Goal: Information Seeking & Learning: Find specific fact

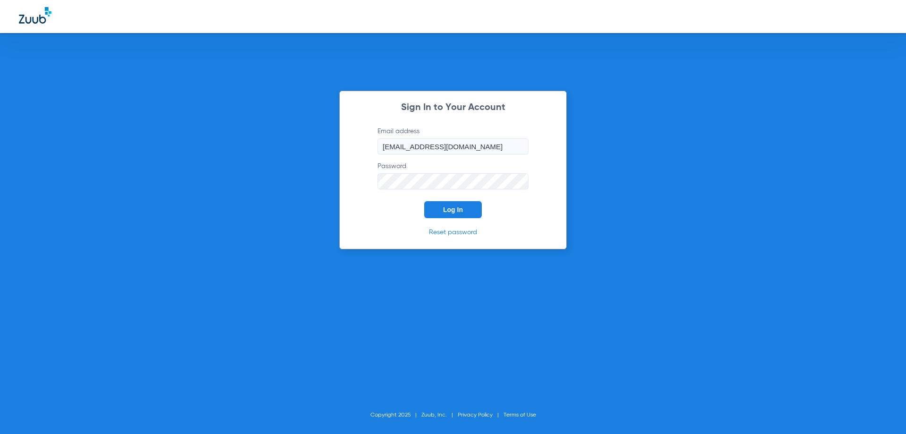
click at [460, 212] on span "Log In" at bounding box center [453, 210] width 20 height 8
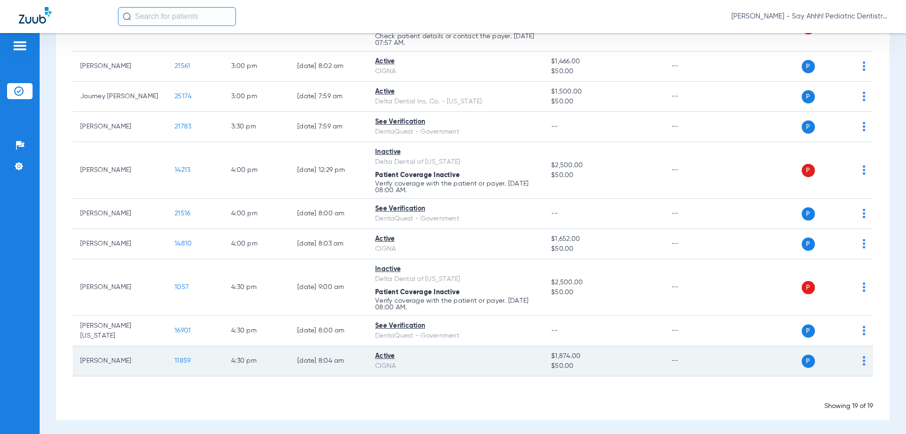
scroll to position [425, 0]
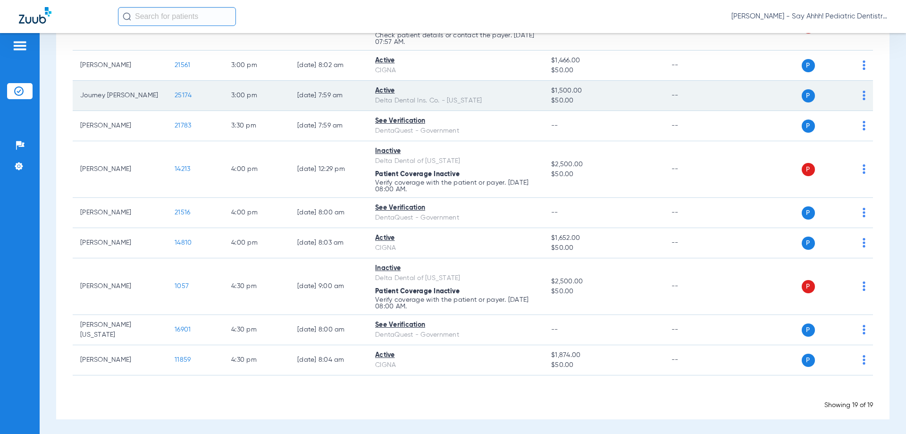
click at [177, 97] on span "25174" at bounding box center [183, 95] width 17 height 7
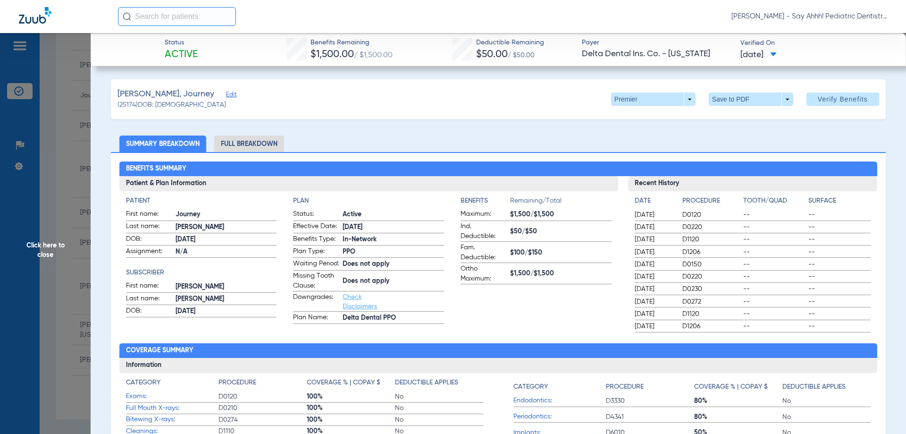
click at [263, 144] on li "Full Breakdown" at bounding box center [249, 143] width 70 height 17
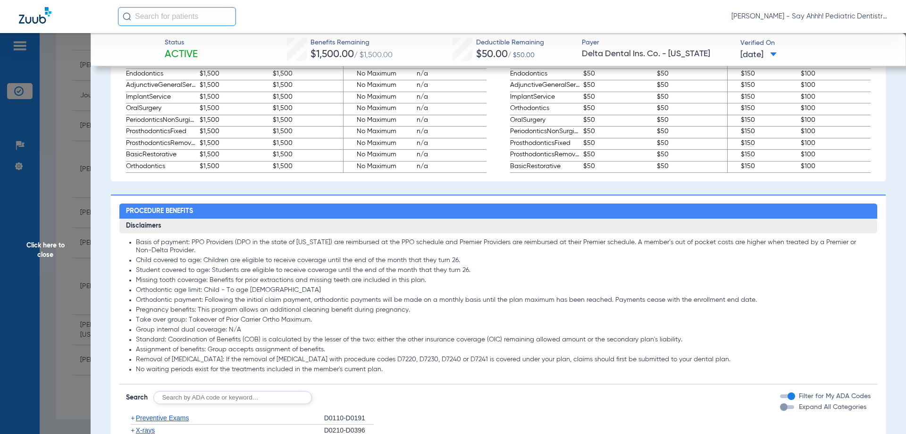
scroll to position [613, 0]
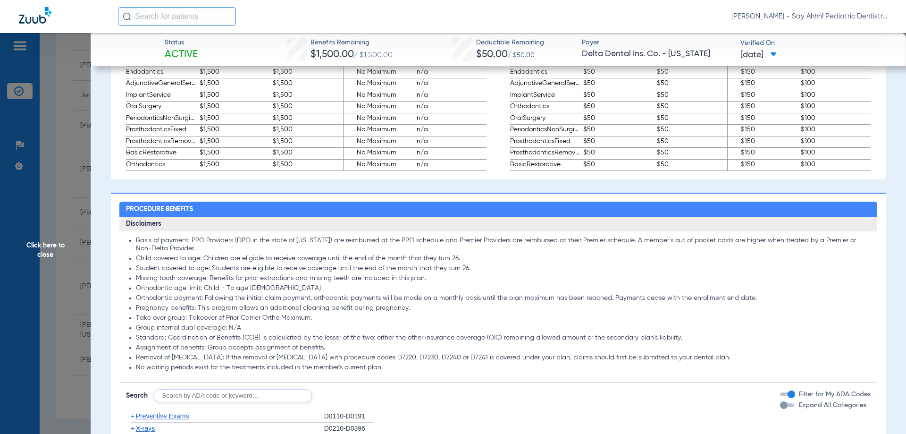
click at [245, 393] on form "Search Filter for My ADA Codes Expand All Categories" at bounding box center [498, 392] width 758 height 20
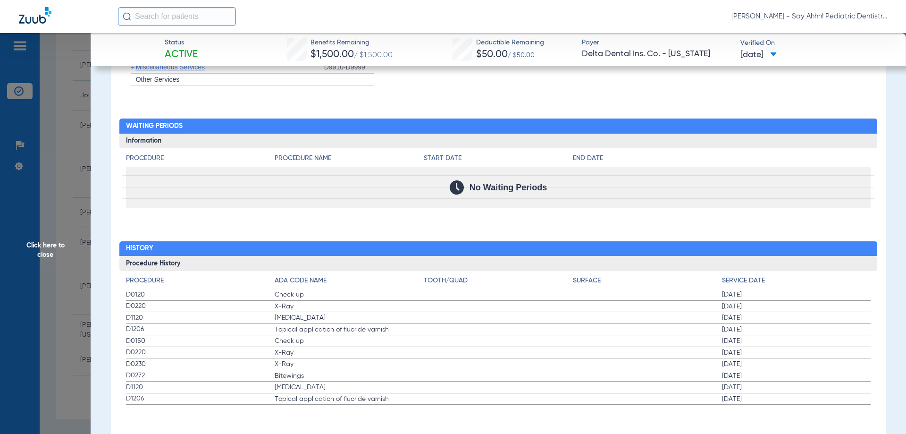
scroll to position [1262, 0]
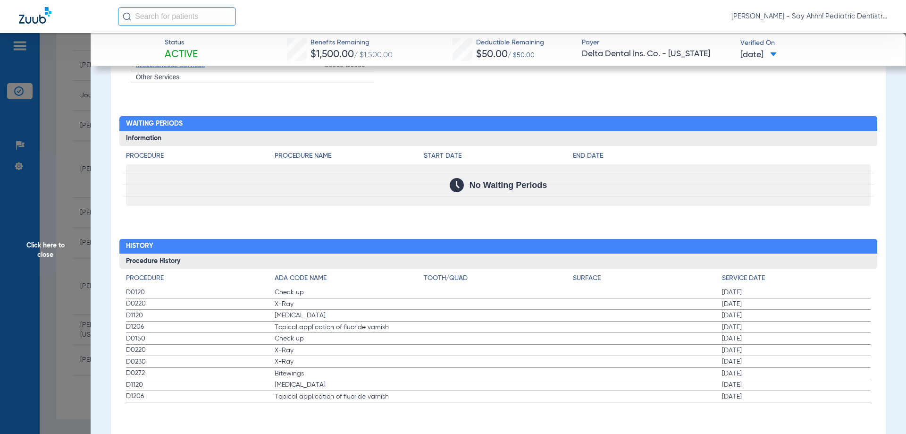
drag, startPoint x: 727, startPoint y: 329, endPoint x: 268, endPoint y: 296, distance: 460.3
click at [268, 296] on app-history-list "Procedure ADA Code Name Tooth/Quad Surface Service Date D0120 Check up [DATE] D…" at bounding box center [498, 337] width 745 height 129
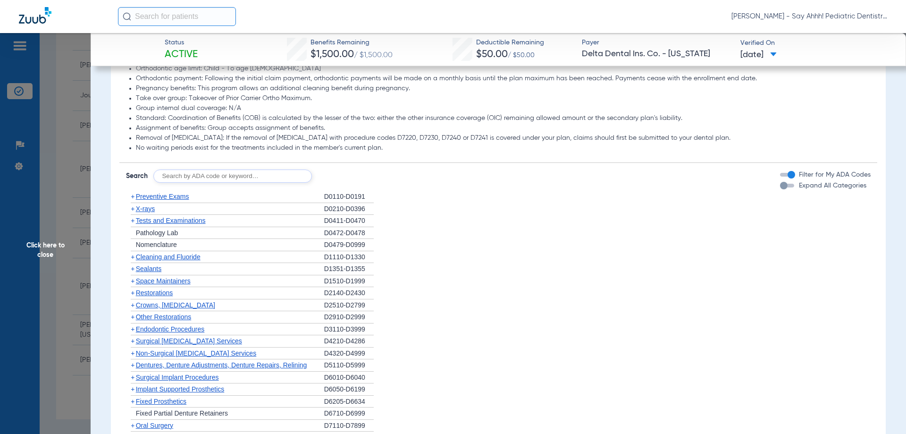
scroll to position [837, 0]
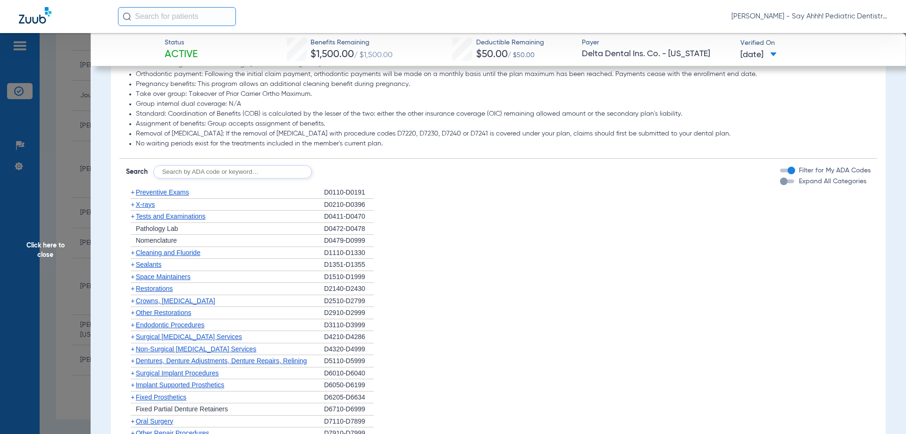
click at [281, 159] on app-breakdown-subsection "Disclaimers Basis of payment: PPO Providers (DPO in the state of [US_STATE]) ar…" at bounding box center [498, 76] width 758 height 166
click at [276, 175] on input "text" at bounding box center [232, 171] width 159 height 13
type input "d0272"
click button "Search" at bounding box center [346, 171] width 37 height 13
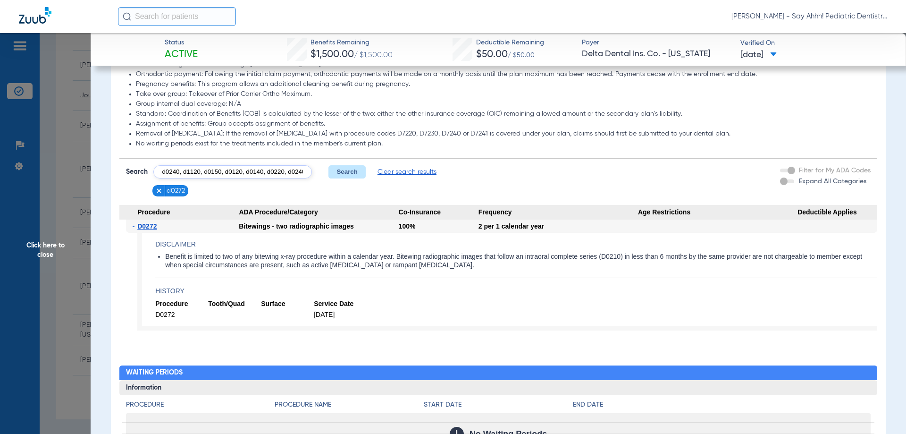
scroll to position [0, 1]
type input "d0240, d1120, d0150, d0120, d0140, d0220, d0240"
click at [359, 178] on button "Search" at bounding box center [346, 171] width 37 height 13
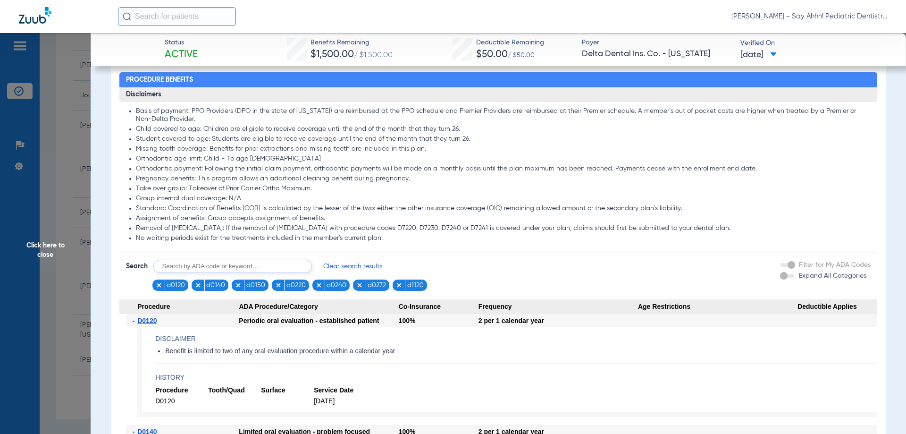
scroll to position [648, 0]
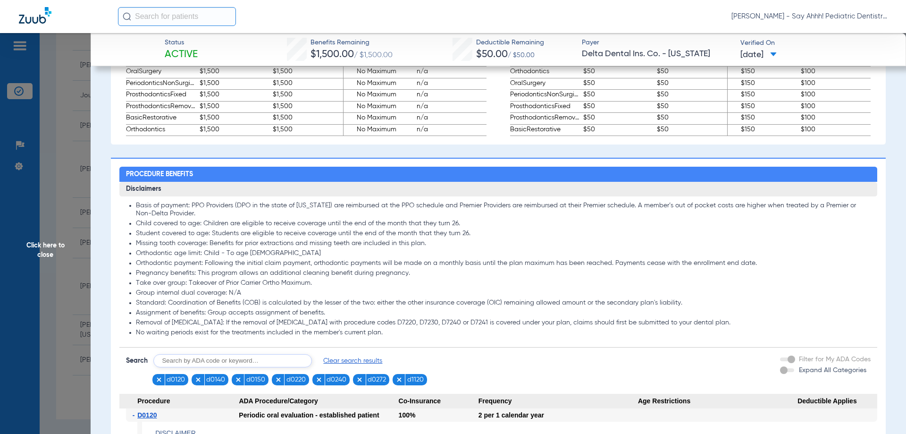
click at [289, 367] on input "text" at bounding box center [232, 360] width 159 height 13
type input "d0274"
click button "Search" at bounding box center [346, 360] width 37 height 13
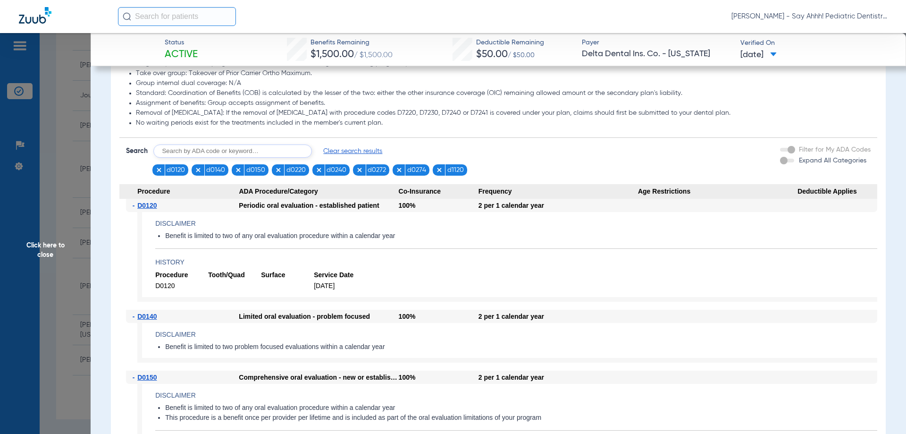
scroll to position [695, 0]
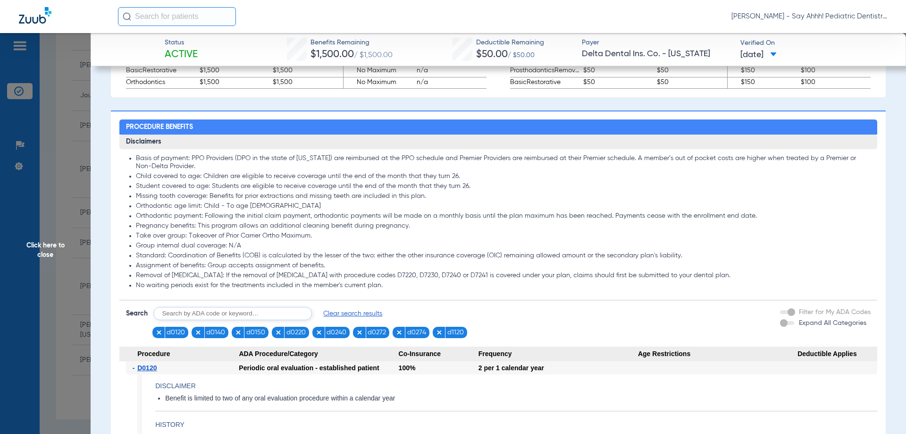
click at [362, 318] on span "Clear search results" at bounding box center [352, 313] width 59 height 9
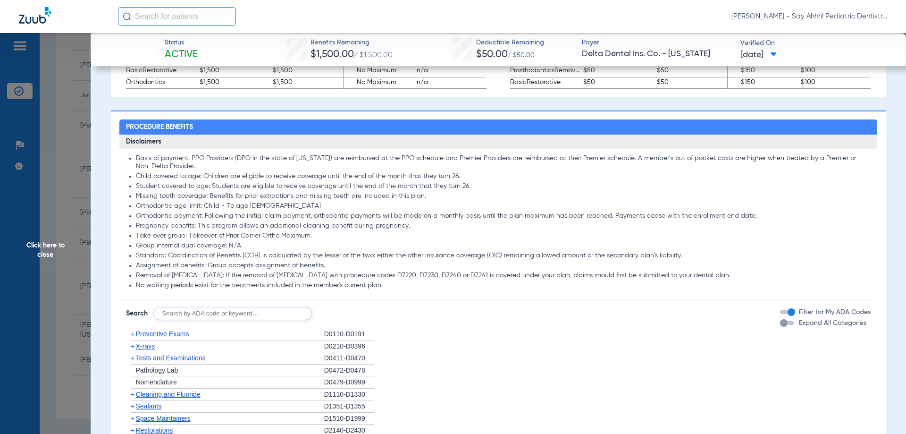
click at [219, 320] on input "text" at bounding box center [232, 313] width 159 height 13
click at [280, 316] on input "d0240, d0330, d1208, d1351, d1510, d" at bounding box center [232, 313] width 159 height 13
click at [288, 319] on input "d0240, d0330, d1208, d1351, d1510, d" at bounding box center [232, 313] width 159 height 13
type input "d0240, d0330, d1208, d1351, d1510, d2331"
click button "Search" at bounding box center [346, 313] width 37 height 13
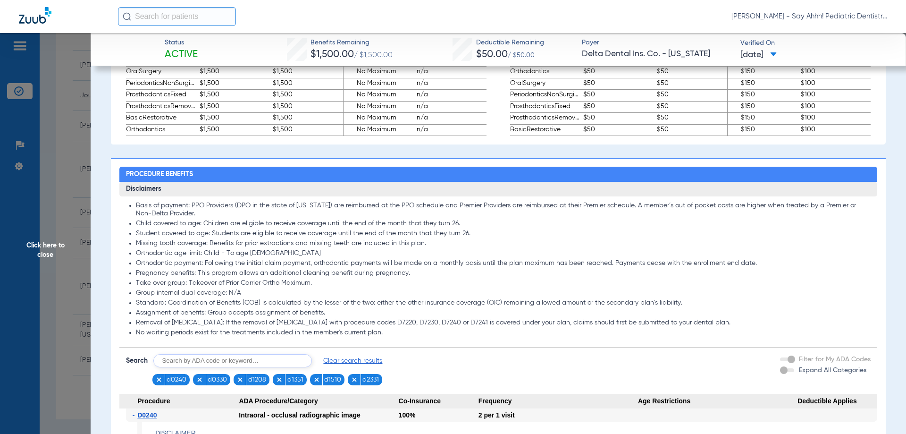
scroll to position [884, 0]
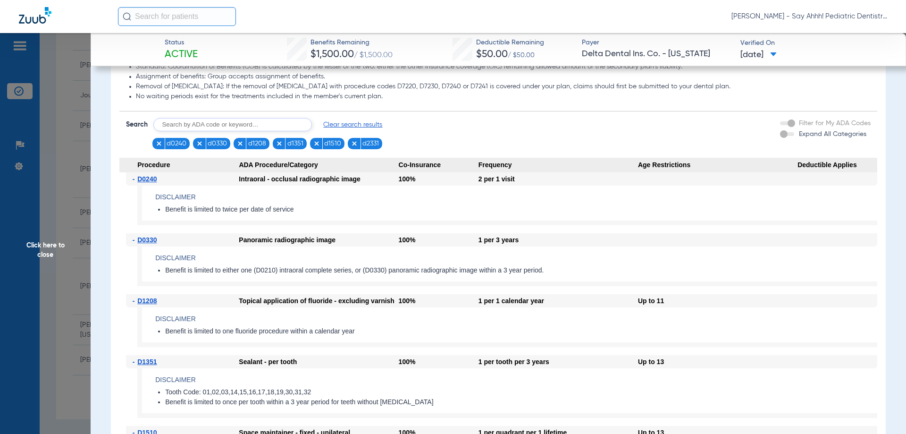
click at [356, 129] on span "Clear search results" at bounding box center [352, 124] width 59 height 9
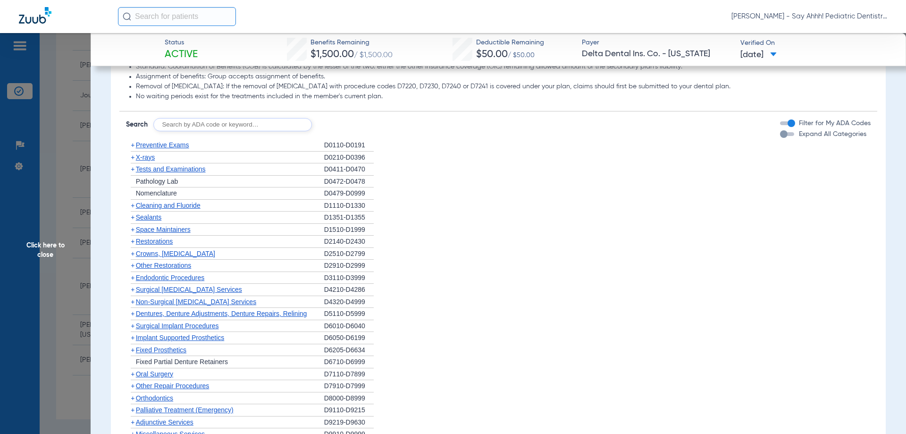
click at [228, 131] on input "text" at bounding box center [232, 124] width 159 height 13
type input "D2391, D2930, D2934, D2929, D3220, D7140"
click button "Search" at bounding box center [346, 124] width 37 height 13
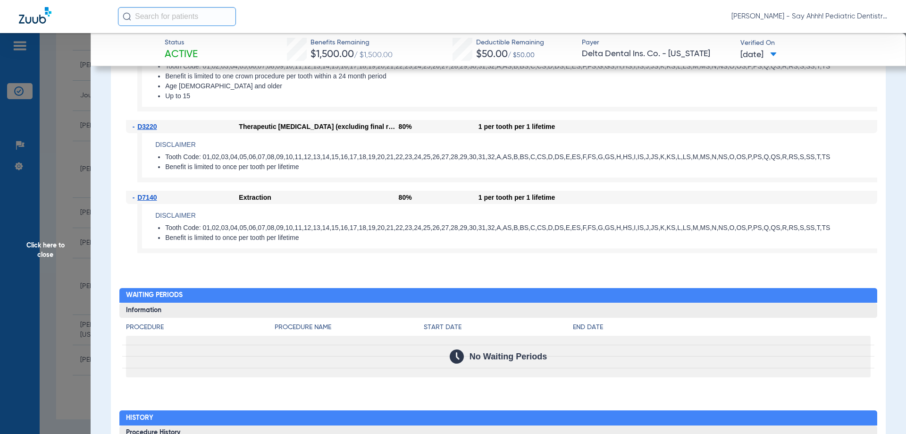
scroll to position [1438, 0]
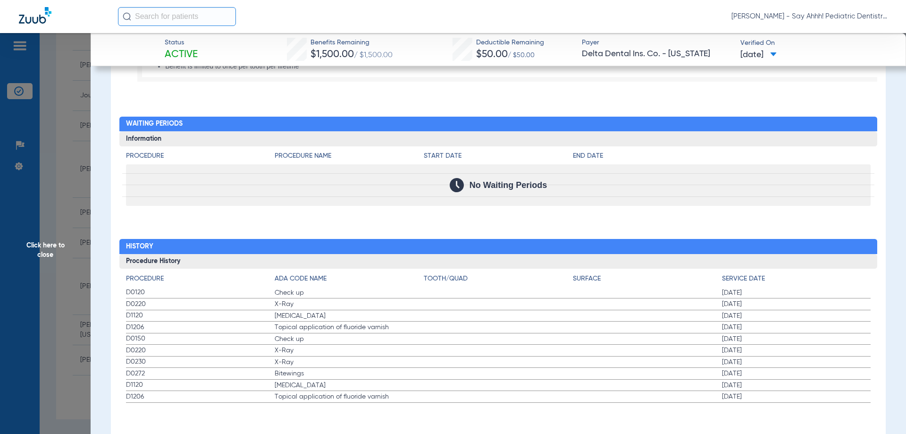
drag, startPoint x: 125, startPoint y: 293, endPoint x: 245, endPoint y: 317, distance: 121.6
click at [264, 332] on app-history-list "Procedure ADA Code Name Tooth/Quad Surface Service Date D0120 Check up [DATE] D…" at bounding box center [498, 338] width 745 height 129
drag, startPoint x: 127, startPoint y: 335, endPoint x: 132, endPoint y: 336, distance: 4.8
click at [132, 336] on span "D0150" at bounding box center [200, 339] width 149 height 10
click at [29, 277] on span "Click here to close" at bounding box center [45, 250] width 91 height 434
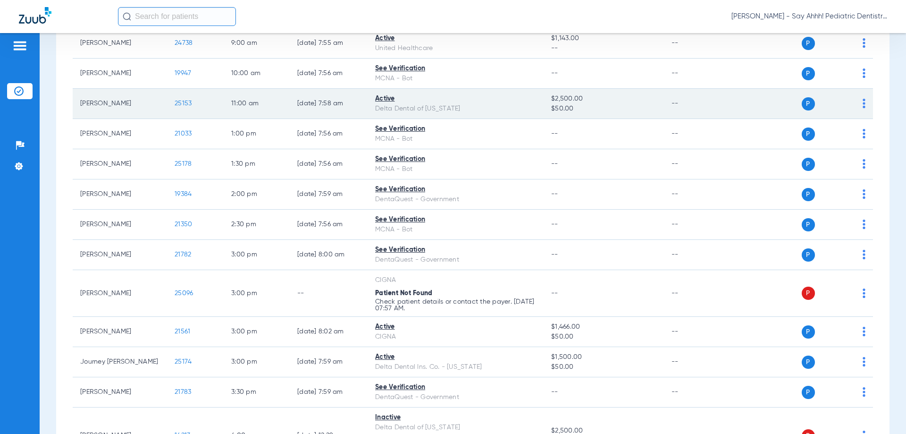
scroll to position [142, 0]
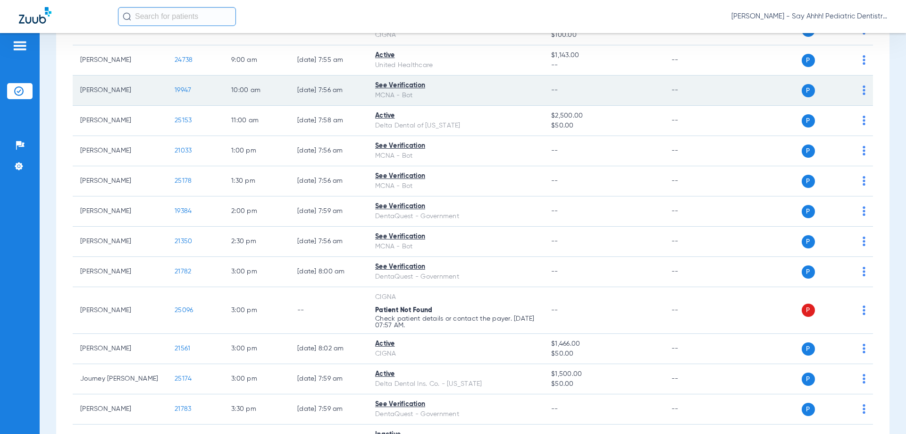
click at [185, 91] on span "19947" at bounding box center [183, 90] width 17 height 7
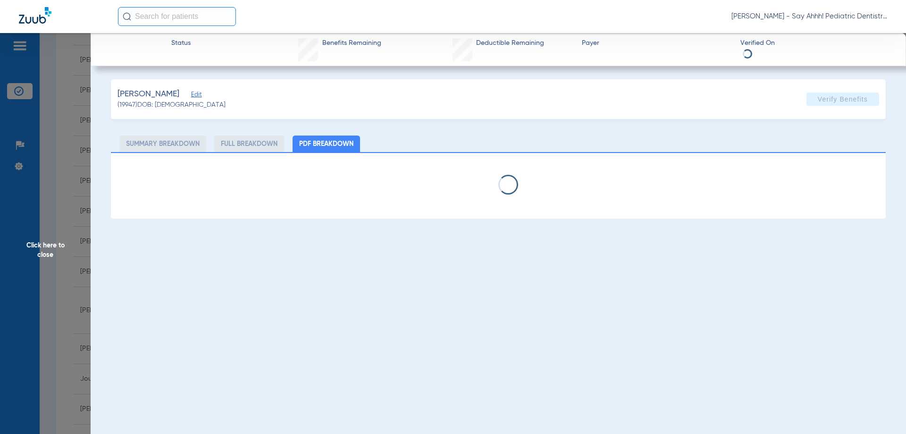
select select "page-width"
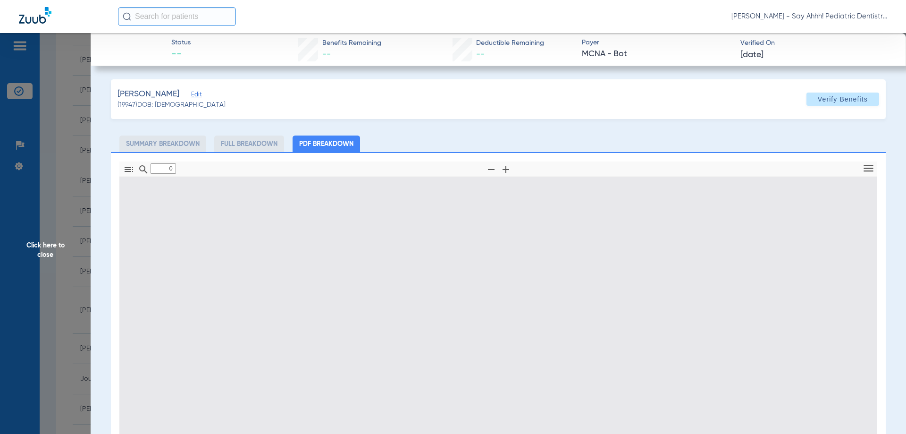
type input "1"
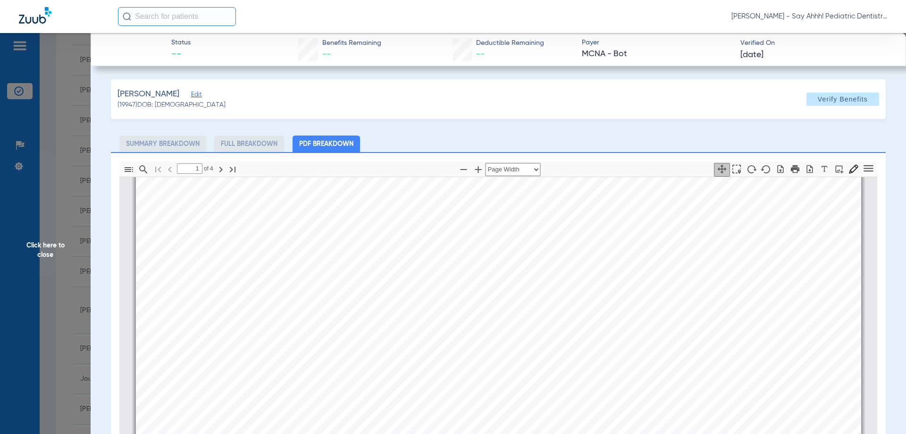
scroll to position [618, 0]
click at [38, 204] on span "Click here to close" at bounding box center [45, 250] width 91 height 434
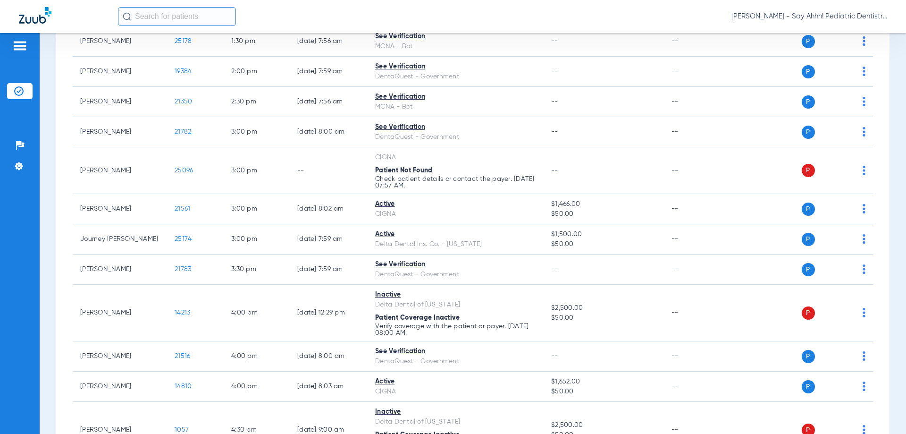
scroll to position [425, 0]
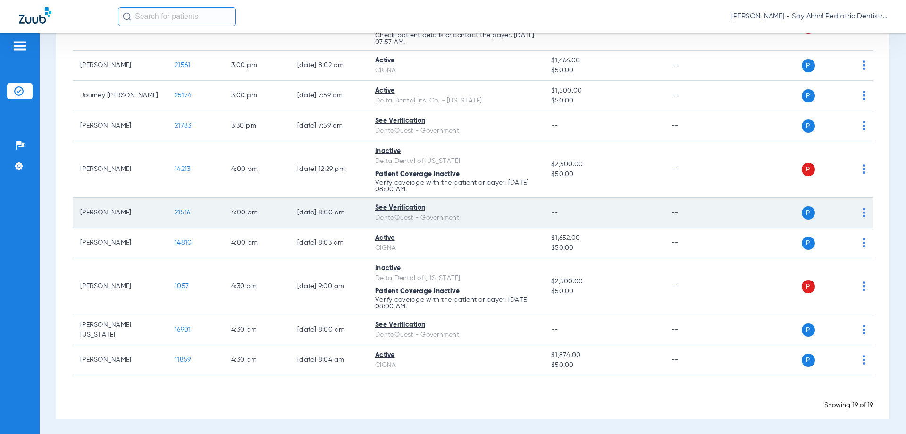
click at [180, 209] on span "21516" at bounding box center [183, 212] width 16 height 7
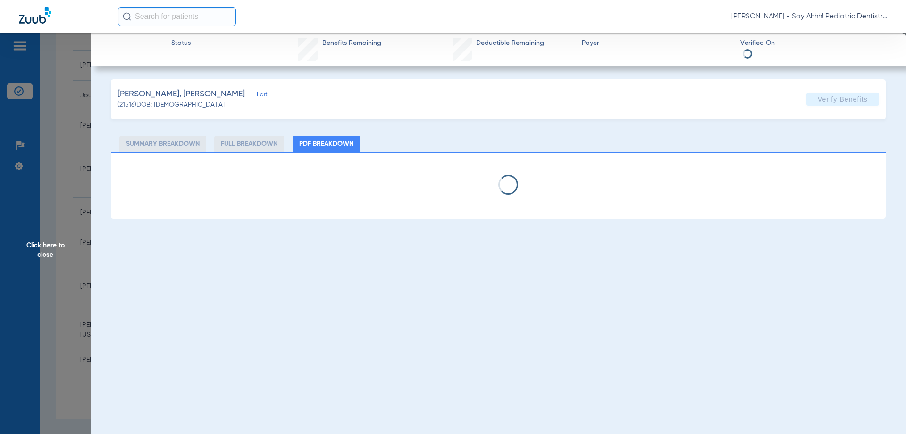
select select "page-width"
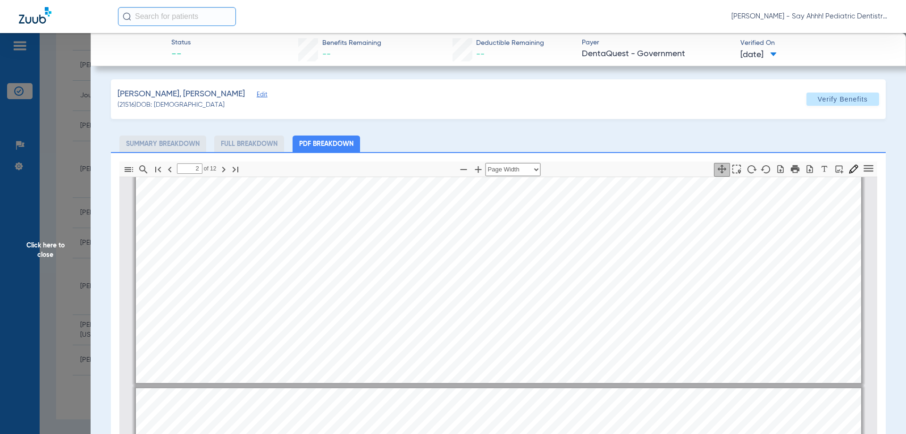
scroll to position [524, 0]
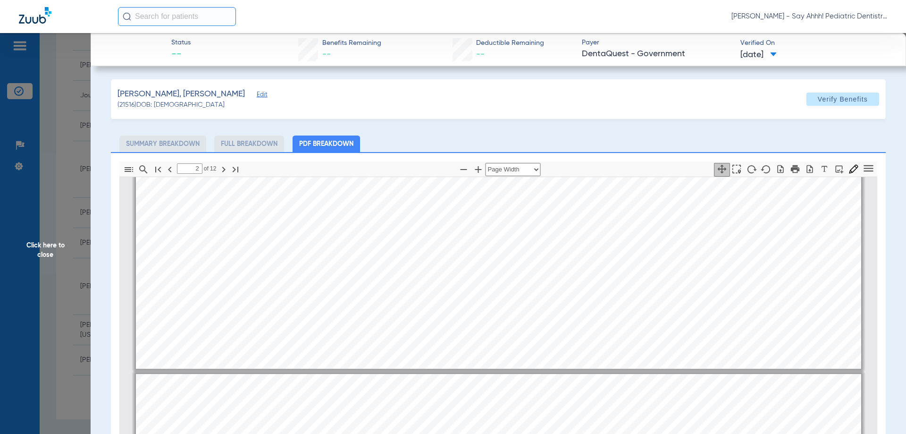
type input "1"
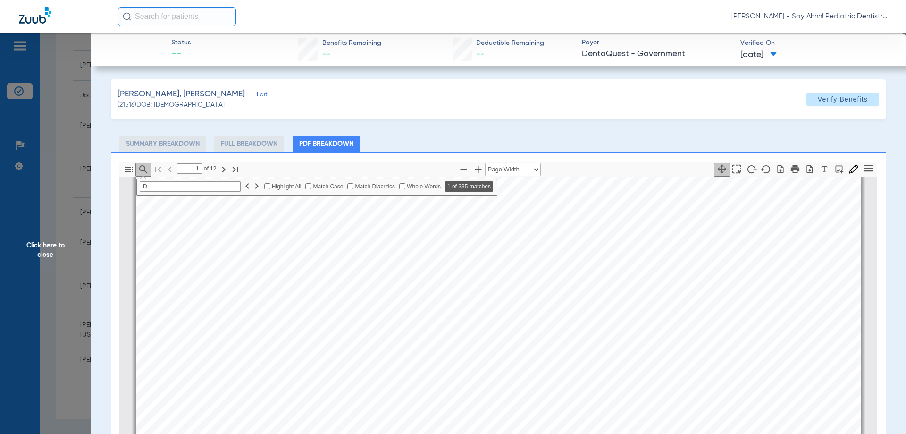
scroll to position [34, 0]
type input "D03"
type input "2"
type input "D0330"
type input "8"
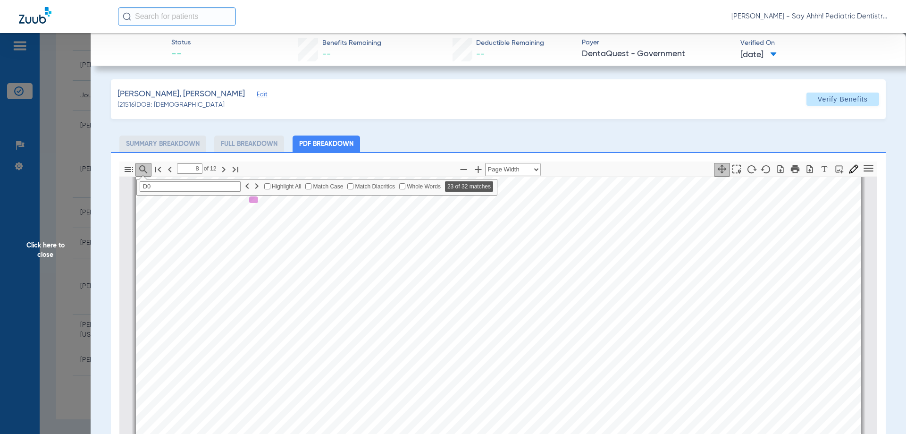
scroll to position [3683, 0]
type input "D02"
type input "10"
type input "D0330"
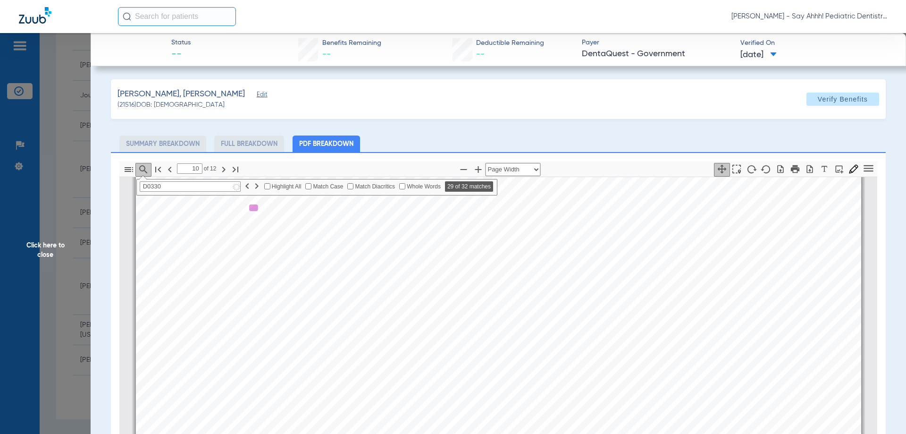
type input "8"
type input "D0210"
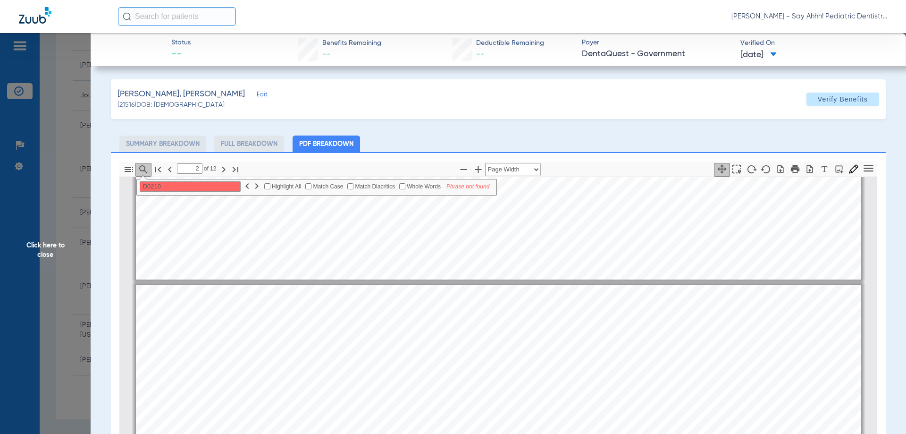
scroll to position [317, 0]
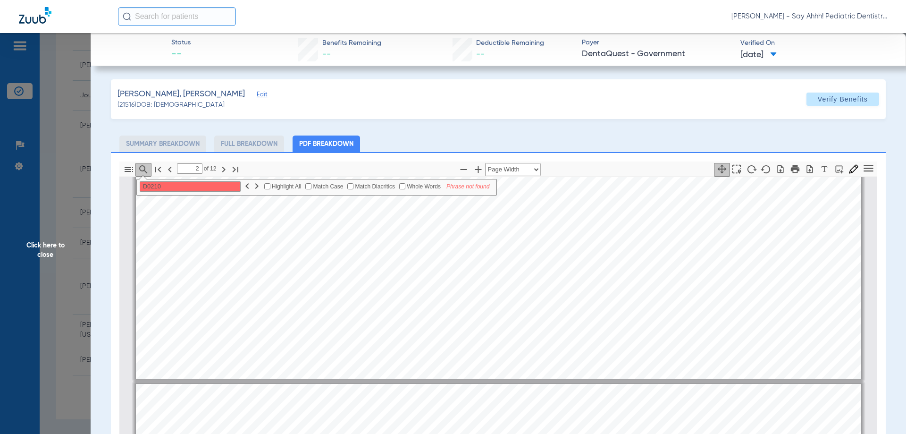
type input "1"
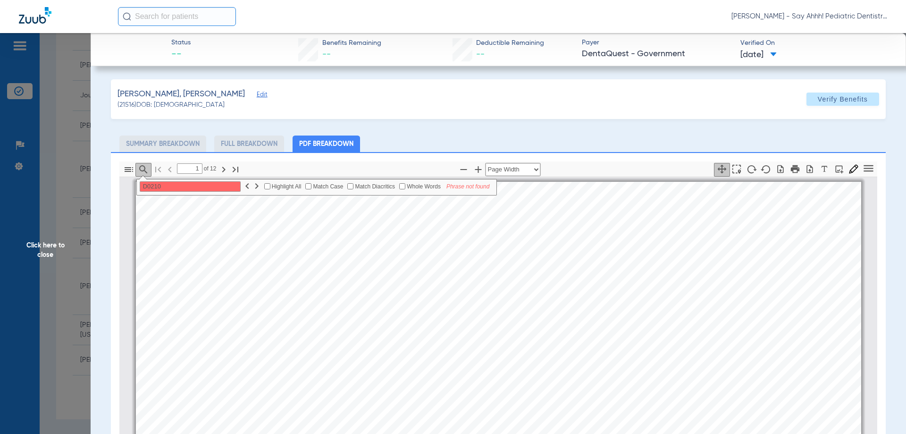
drag, startPoint x: 69, startPoint y: 270, endPoint x: 82, endPoint y: 316, distance: 47.0
click at [69, 273] on span "Click here to close" at bounding box center [45, 250] width 91 height 434
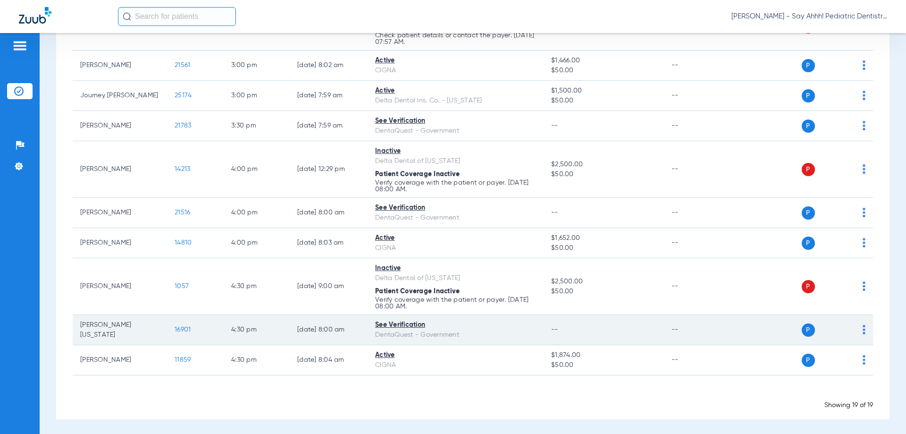
click at [184, 327] on span "16901" at bounding box center [183, 329] width 16 height 7
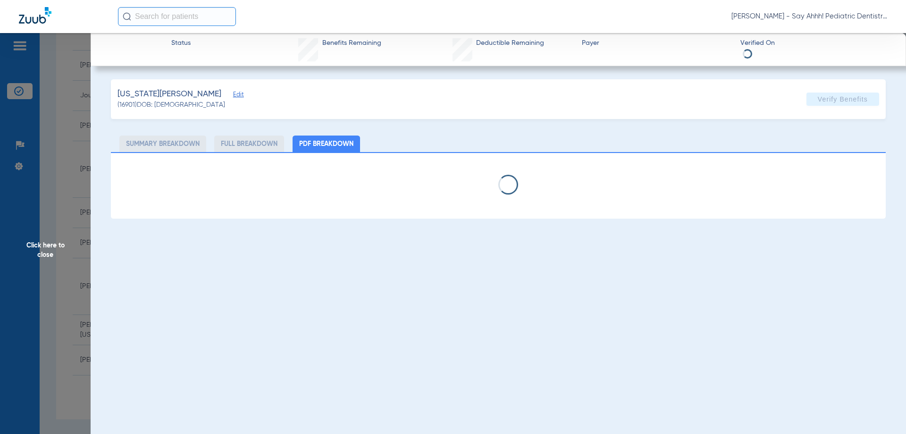
select select "page-width"
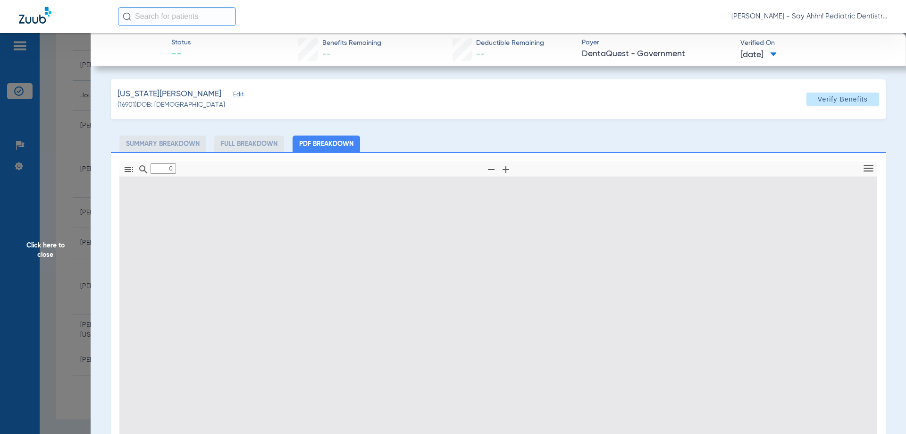
type input "1"
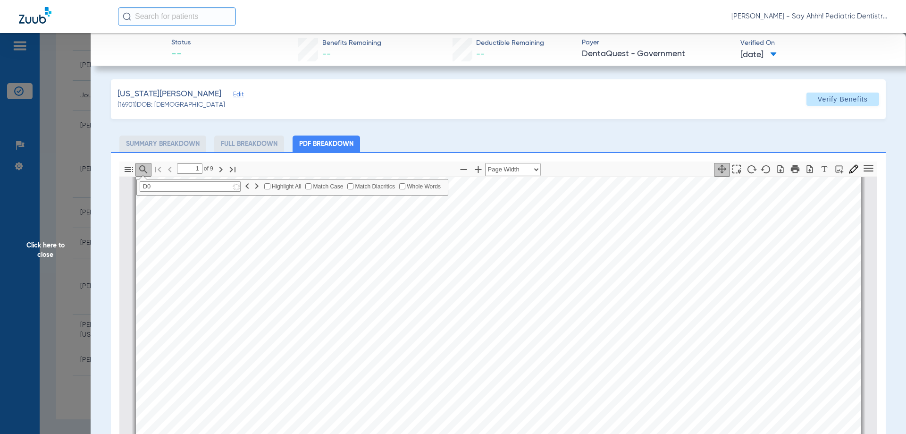
scroll to position [34, 0]
type input "D0"
type input "2"
type input "D0210"
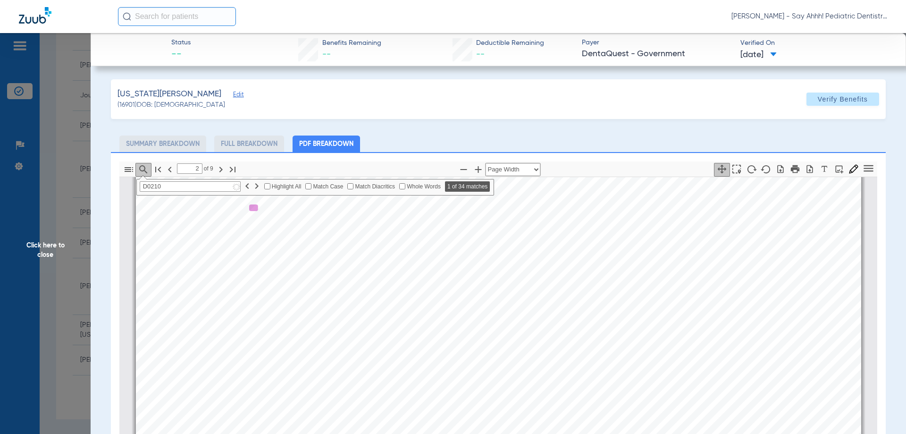
type input "4"
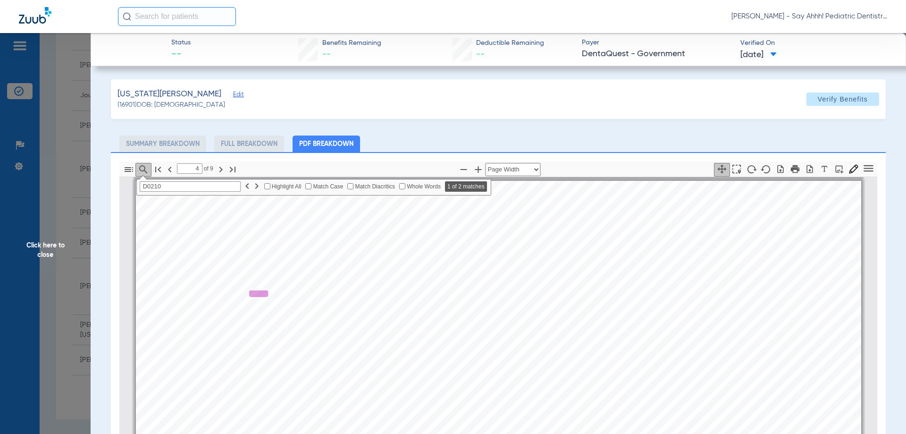
scroll to position [1548, 0]
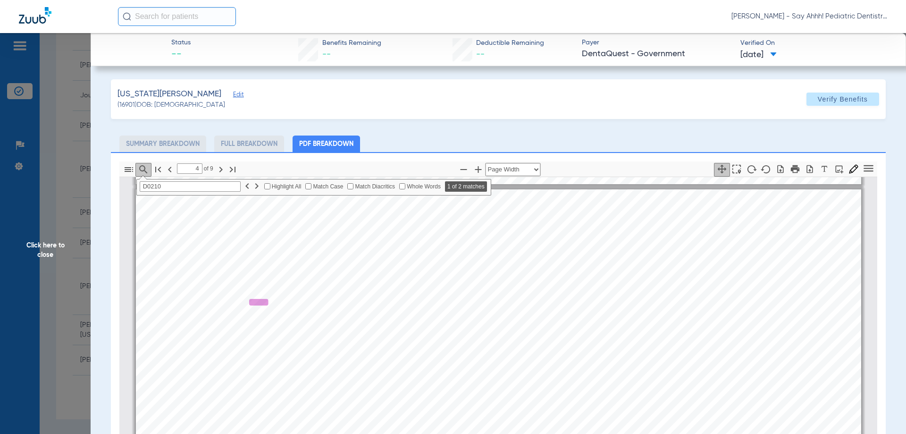
type input "D0210"
click at [90, 257] on span "Click here to close" at bounding box center [45, 250] width 91 height 434
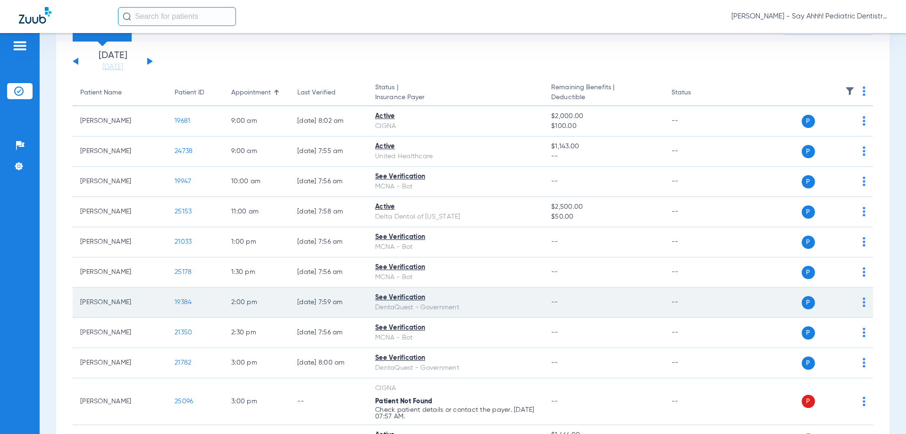
scroll to position [47, 0]
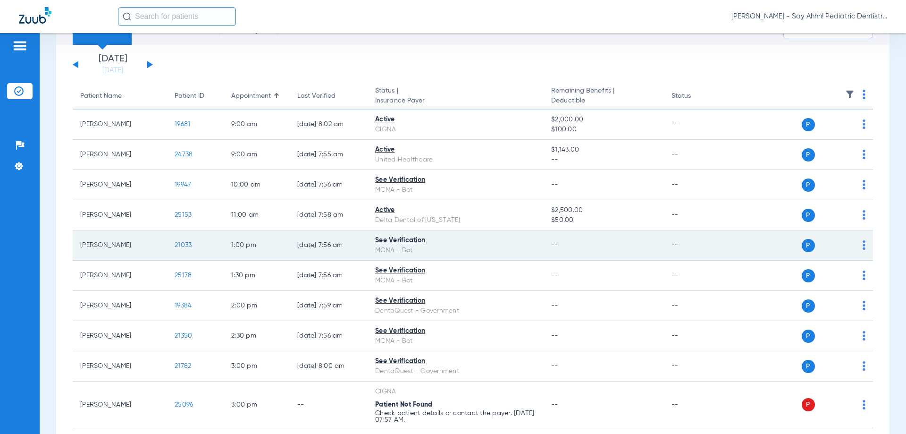
click at [179, 244] on span "21033" at bounding box center [183, 245] width 17 height 7
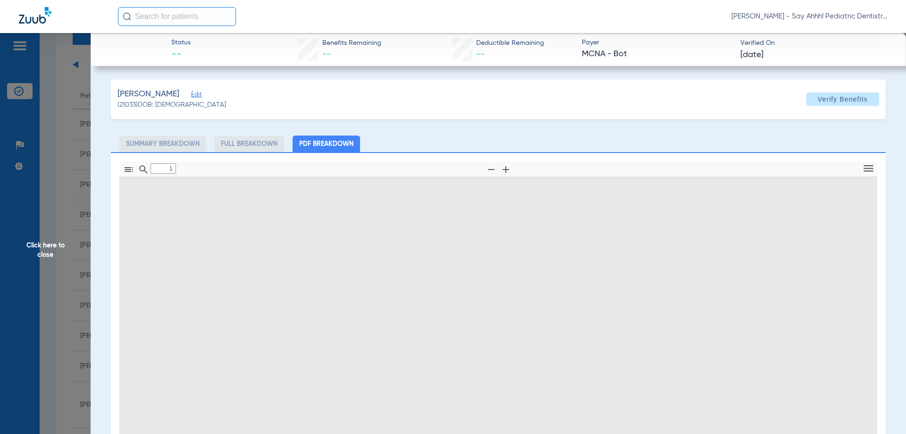
type input "0"
select select "page-width"
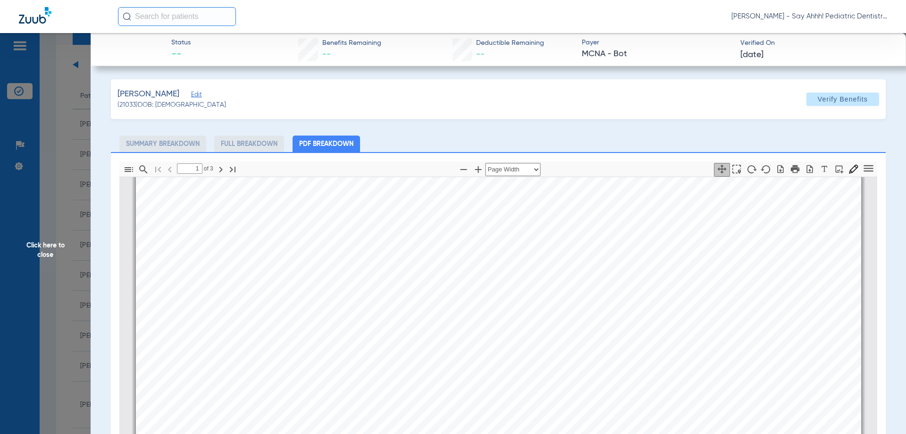
scroll to position [519, 0]
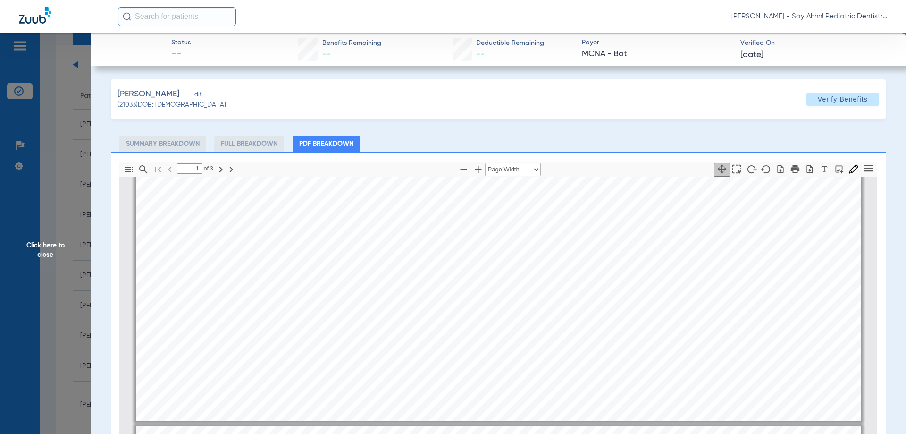
type input "2"
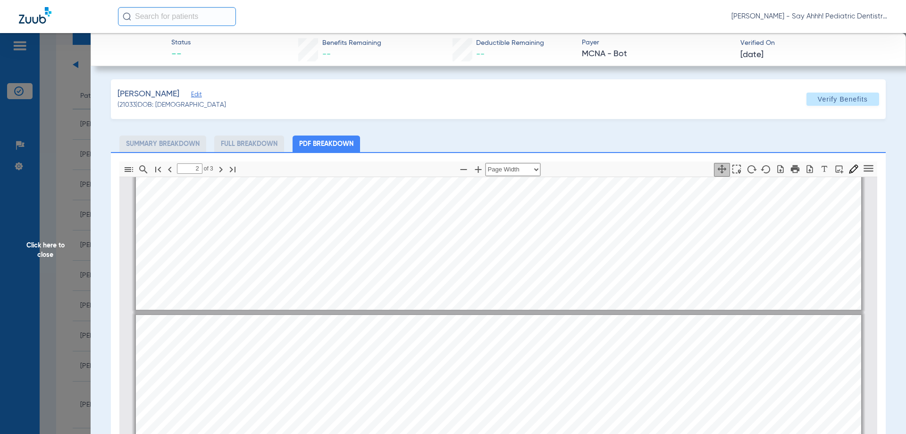
drag, startPoint x: 65, startPoint y: 257, endPoint x: 85, endPoint y: 255, distance: 20.4
click at [65, 257] on span "Click here to close" at bounding box center [45, 250] width 91 height 434
